Goal: Complete application form

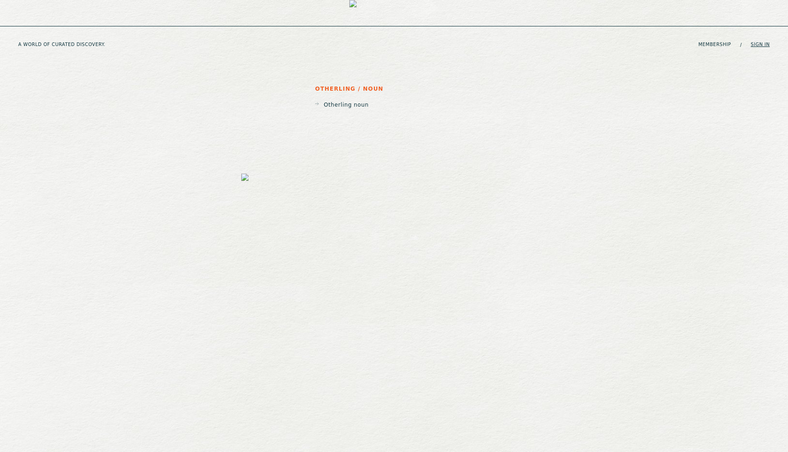
click at [756, 42] on link "Sign in" at bounding box center [760, 44] width 19 height 5
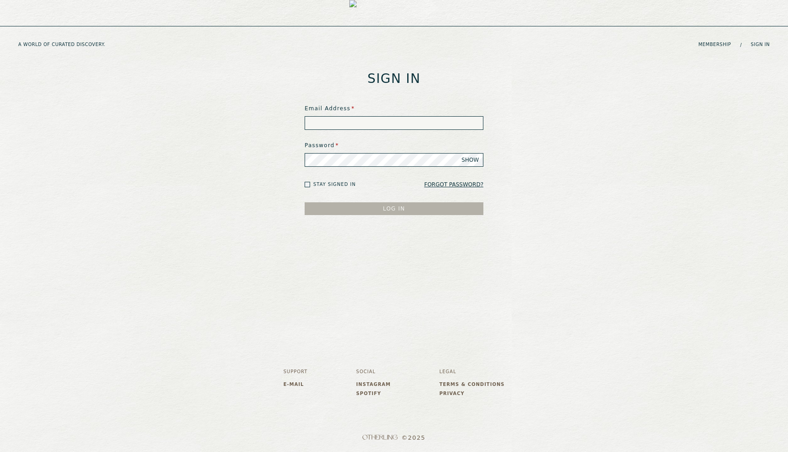
click at [351, 124] on input at bounding box center [394, 123] width 179 height 14
click at [333, 125] on input "**********" at bounding box center [394, 123] width 179 height 14
type input "**********"
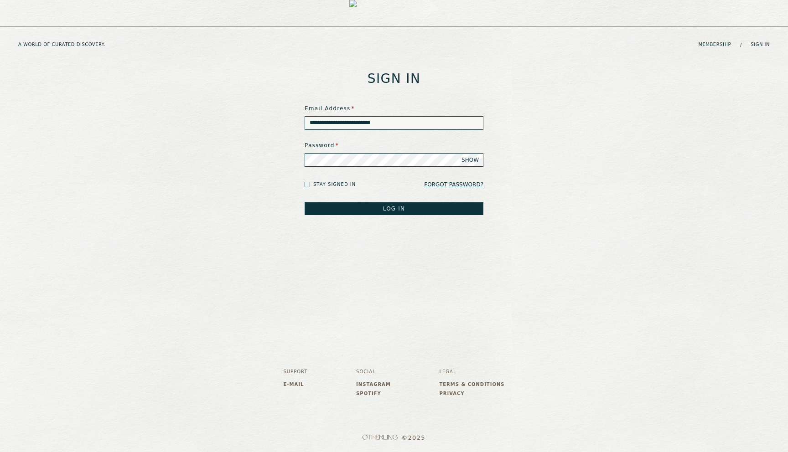
click at [305, 203] on button "LOG IN" at bounding box center [394, 209] width 179 height 13
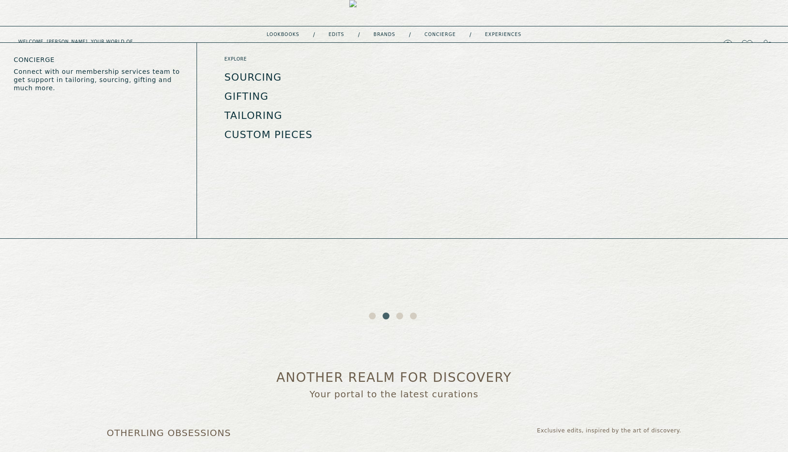
drag, startPoint x: 315, startPoint y: 140, endPoint x: 198, endPoint y: 65, distance: 138.9
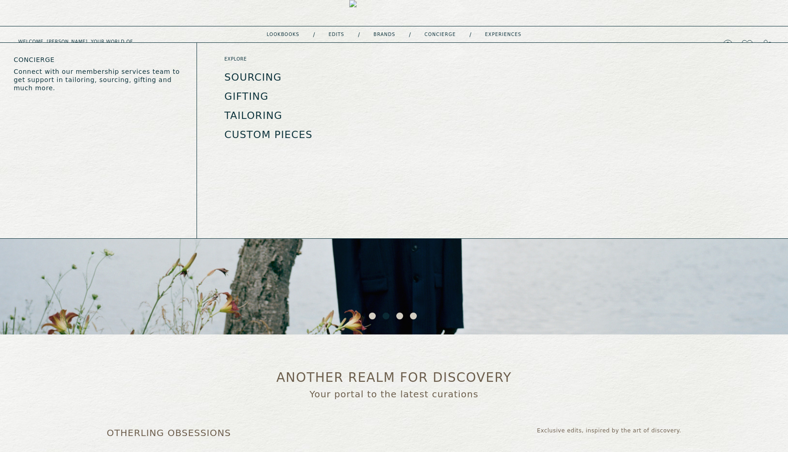
click at [198, 65] on div "explore Sourcing Gifting Tailoring Custom Pieces Read article View event" at bounding box center [492, 141] width 591 height 196
click at [329, 126] on ul "Sourcing Gifting Tailoring Custom Pieces" at bounding box center [315, 107] width 183 height 68
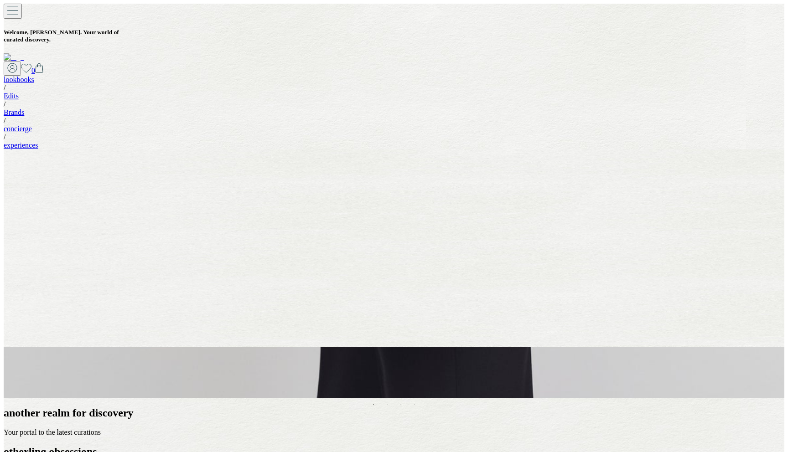
click at [0, 0] on vercel-live-feedback at bounding box center [0, 0] width 0 height 0
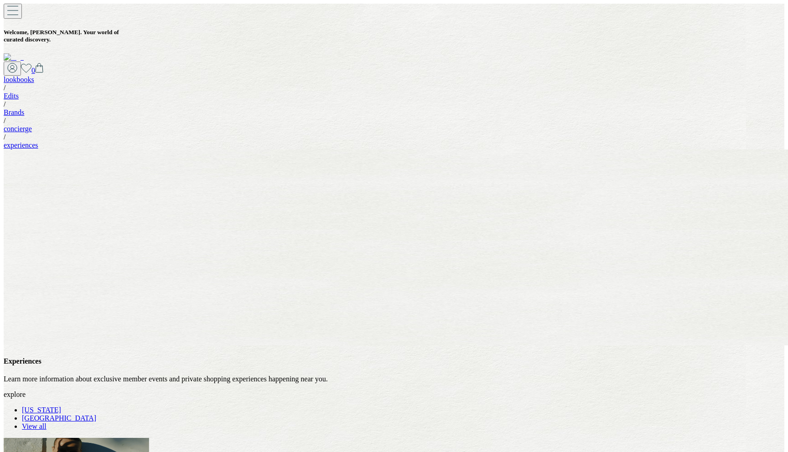
click at [38, 141] on link "experiences" at bounding box center [21, 145] width 35 height 8
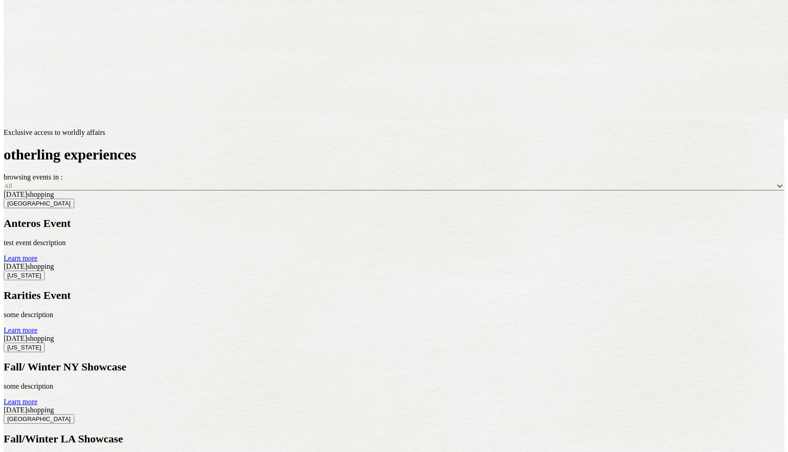
scroll to position [229, 0]
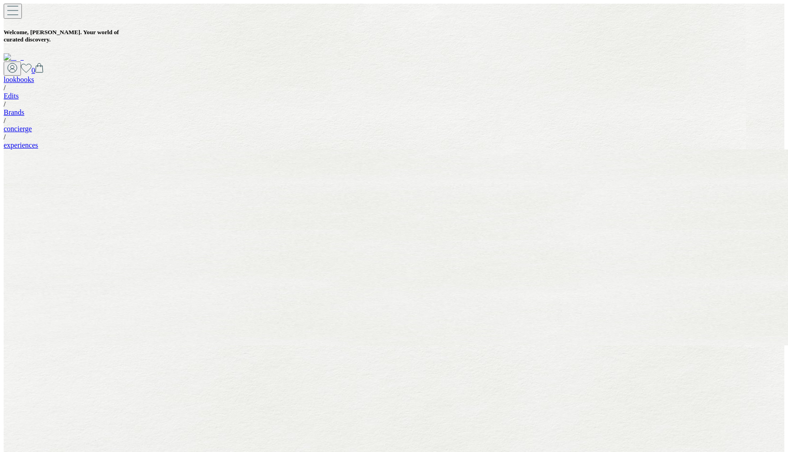
type input "**********"
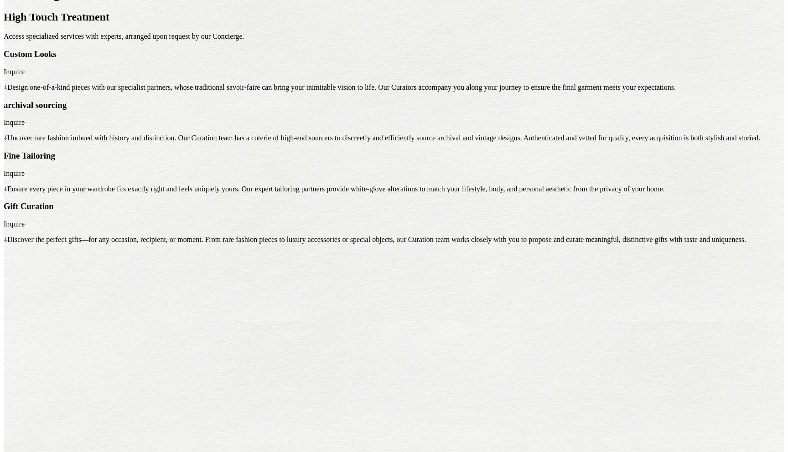
scroll to position [245, 0]
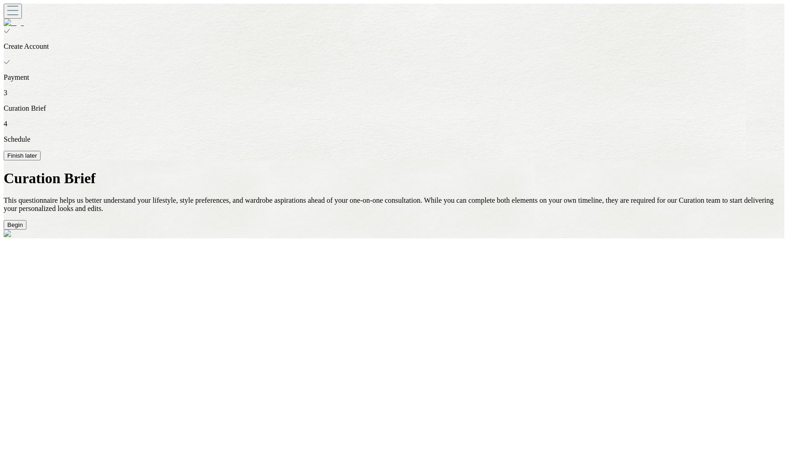
click at [26, 230] on button "Begin" at bounding box center [15, 226] width 23 height 10
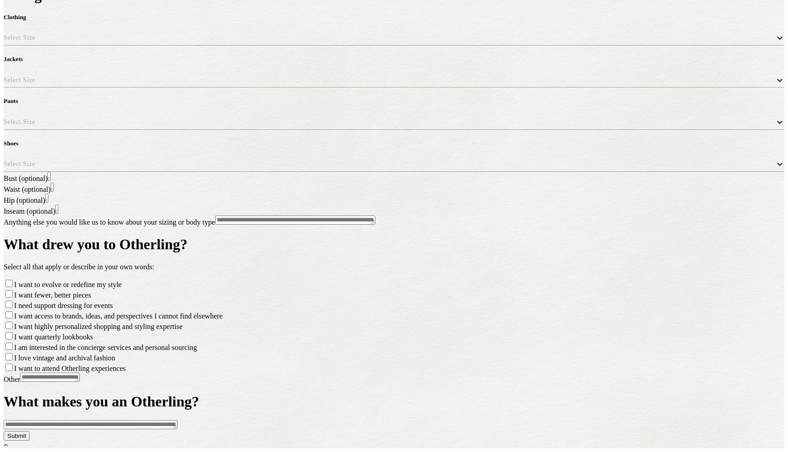
scroll to position [1136, 0]
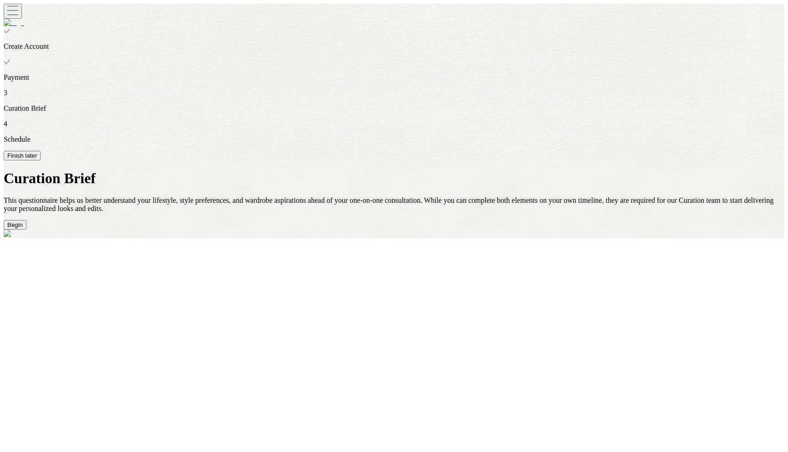
click at [26, 230] on button "Begin" at bounding box center [15, 226] width 23 height 10
